Goal: Information Seeking & Learning: Learn about a topic

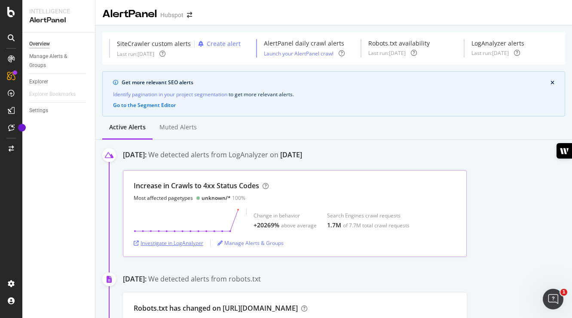
click at [168, 242] on div "Investigate in LogAnalyzer" at bounding box center [169, 242] width 70 height 7
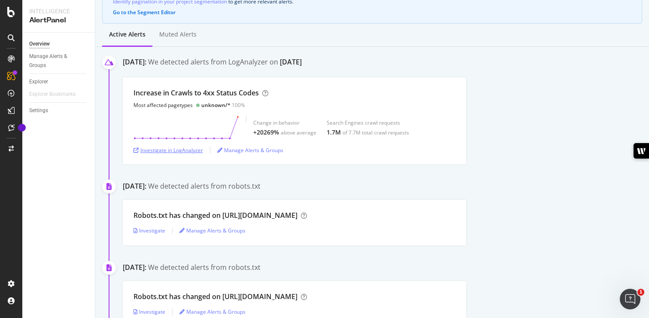
scroll to position [64, 0]
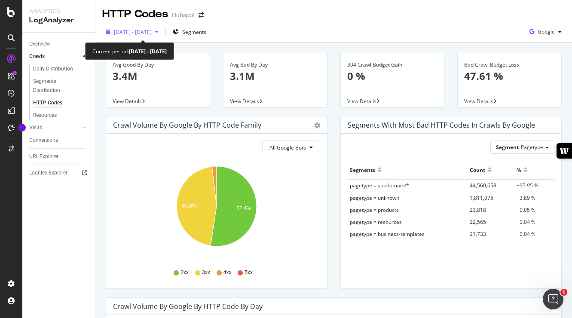
click at [152, 31] on span "[DATE] - [DATE]" at bounding box center [133, 31] width 38 height 7
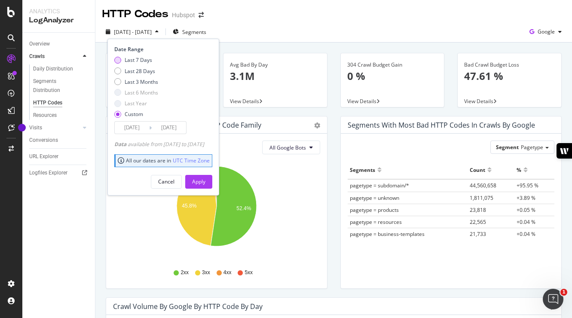
click at [144, 58] on div "Last 7 Days" at bounding box center [138, 59] width 27 height 7
type input "2025/08/06"
type input "2025/08/12"
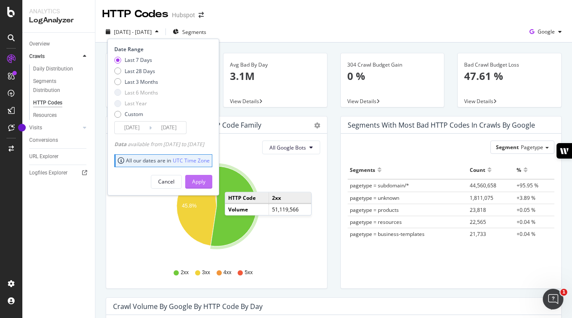
click at [205, 179] on div "Apply" at bounding box center [198, 181] width 13 height 7
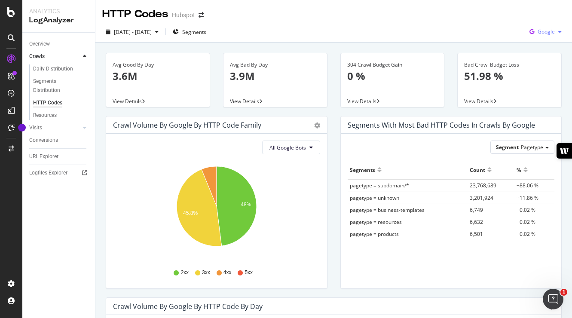
click at [551, 32] on span "Google" at bounding box center [545, 31] width 17 height 7
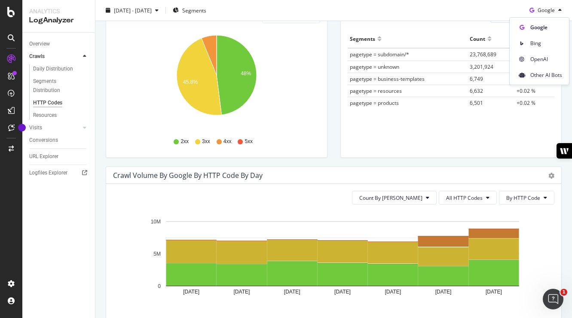
click at [449, 155] on div "Segment Pagetype Hold CMD (⌘) while clicking to filter the report. Segments Cou…" at bounding box center [451, 80] width 221 height 155
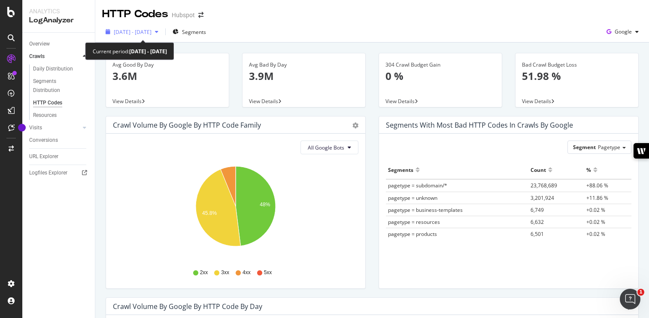
click at [152, 33] on span "2025 Aug. 6th - Aug. 12th" at bounding box center [133, 31] width 38 height 7
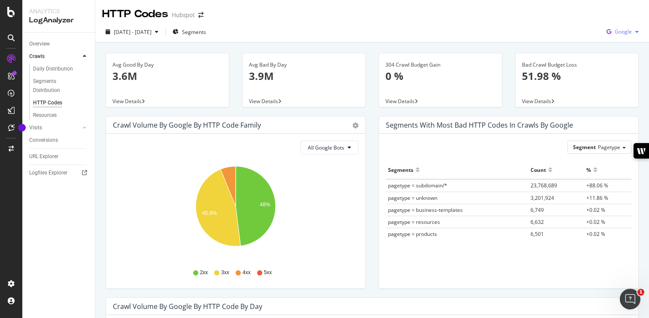
click at [571, 37] on div "Google" at bounding box center [622, 31] width 39 height 13
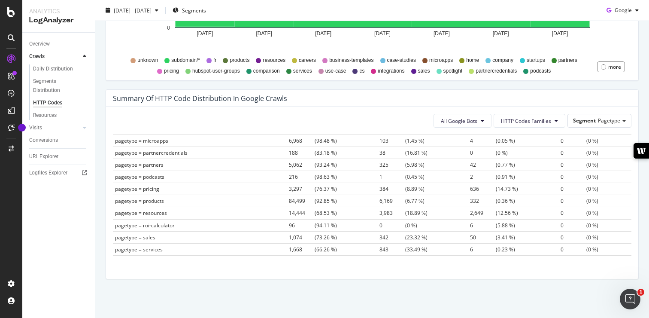
scroll to position [282, 0]
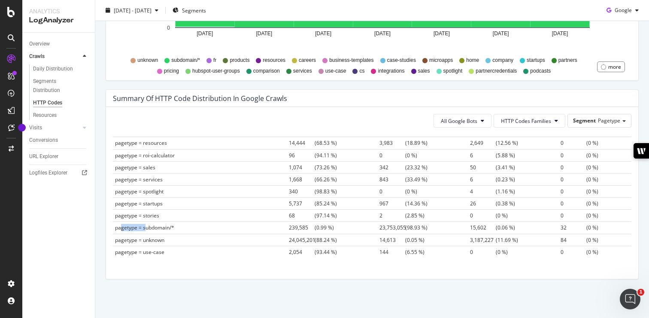
drag, startPoint x: 121, startPoint y: 229, endPoint x: 146, endPoint y: 229, distance: 25.8
click at [146, 229] on span "pagetype = subdomain/*" at bounding box center [144, 227] width 59 height 7
drag, startPoint x: 136, startPoint y: 236, endPoint x: 529, endPoint y: 240, distance: 393.0
click at [529, 240] on tr "pagetype = unknown 24,045,201 (88.24 %) 14,613 (0.05 %) 3,187,227 (11.69 %) 84 …" at bounding box center [372, 240] width 519 height 12
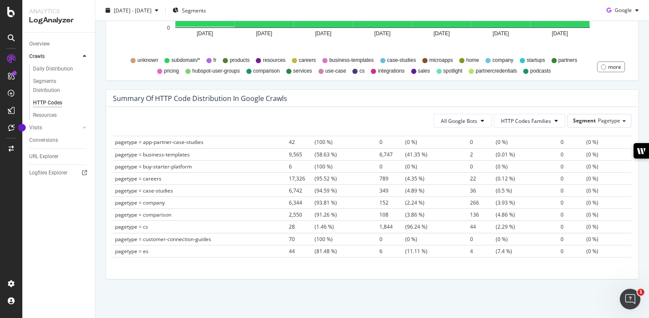
scroll to position [0, 0]
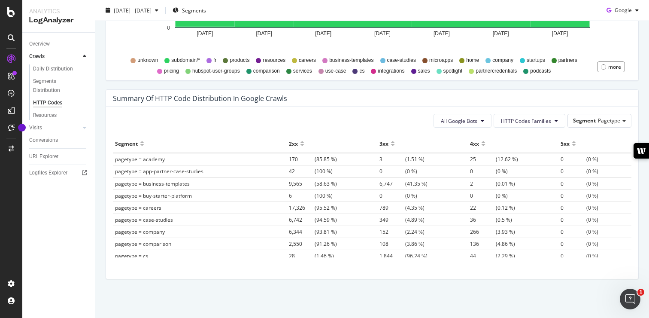
click at [474, 140] on div "4xx" at bounding box center [474, 144] width 9 height 14
click at [483, 146] on div at bounding box center [483, 147] width 4 height 6
click at [484, 142] on div at bounding box center [483, 140] width 4 height 6
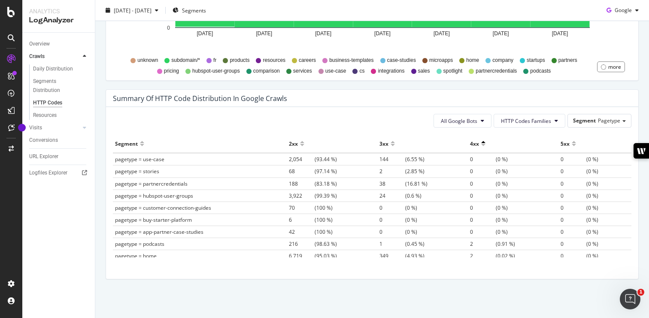
click at [484, 142] on div at bounding box center [483, 140] width 4 height 6
click at [484, 146] on div at bounding box center [483, 147] width 4 height 6
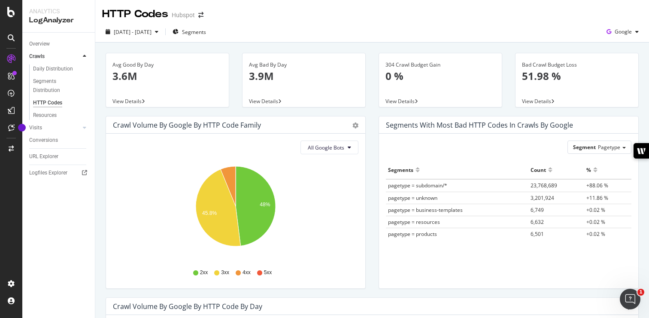
scroll to position [296, 0]
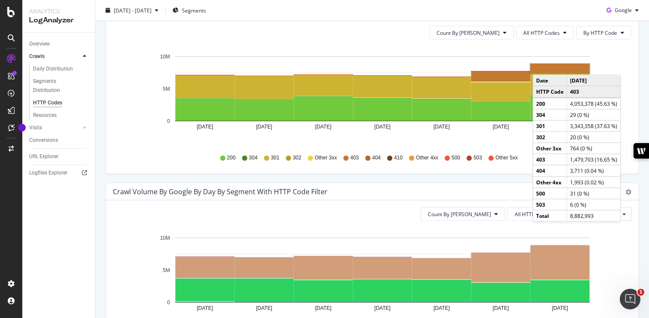
click at [542, 66] on rect "A chart." at bounding box center [560, 68] width 59 height 9
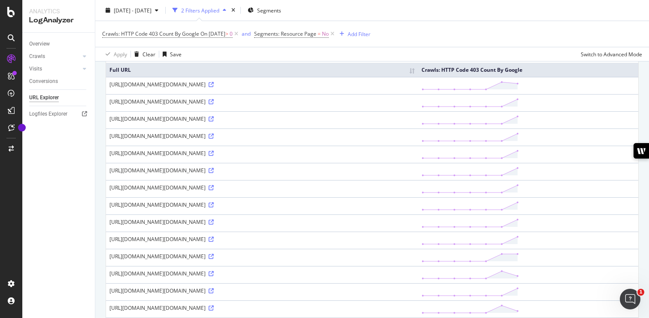
scroll to position [77, 0]
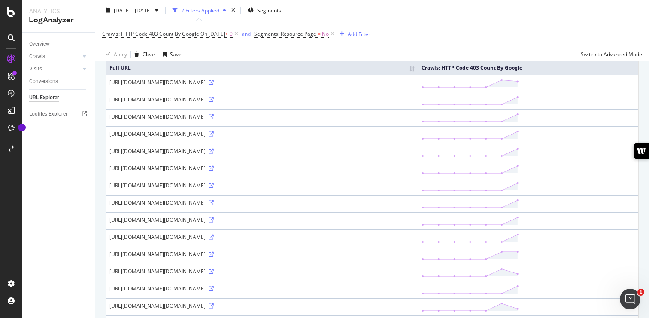
drag, startPoint x: 143, startPoint y: 141, endPoint x: 182, endPoint y: 143, distance: 38.2
click at [182, 120] on div "https://uhura.speedworkers.com/page?uri=https%3A%2F%2Fblog.hubspot.com%2Fblog%2…" at bounding box center [262, 116] width 305 height 7
drag, startPoint x: 126, startPoint y: 111, endPoint x: 144, endPoint y: 111, distance: 17.6
click at [144, 103] on div "https://uhura.speedworkers.com/page?uri=https%3A%2F%2Fblog.hubspot.com%2F_hcms%…" at bounding box center [262, 99] width 305 height 7
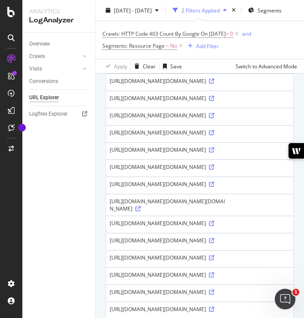
scroll to position [533, 0]
